Goal: Submit feedback/report problem

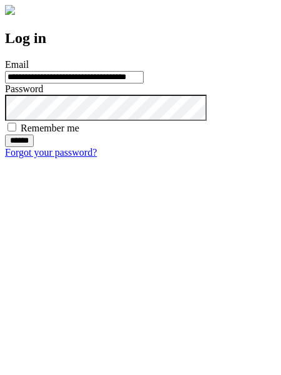
click at [34, 147] on input "******" at bounding box center [19, 141] width 29 height 12
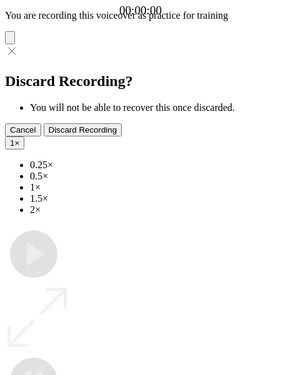
type input "**********"
